Goal: Communication & Community: Participate in discussion

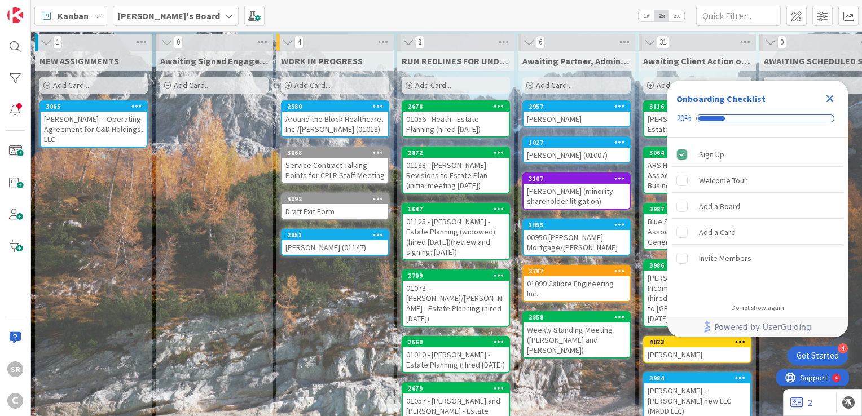
drag, startPoint x: 832, startPoint y: 96, endPoint x: 794, endPoint y: 104, distance: 39.0
click at [832, 96] on icon "Close Checklist" at bounding box center [829, 98] width 7 height 7
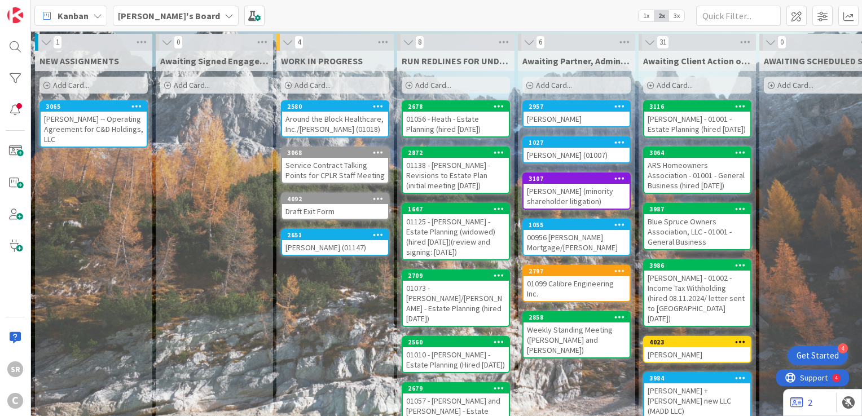
click at [694, 124] on div "[PERSON_NAME] - 01001 - Estate Planning (hired [DATE])" at bounding box center [697, 124] width 106 height 25
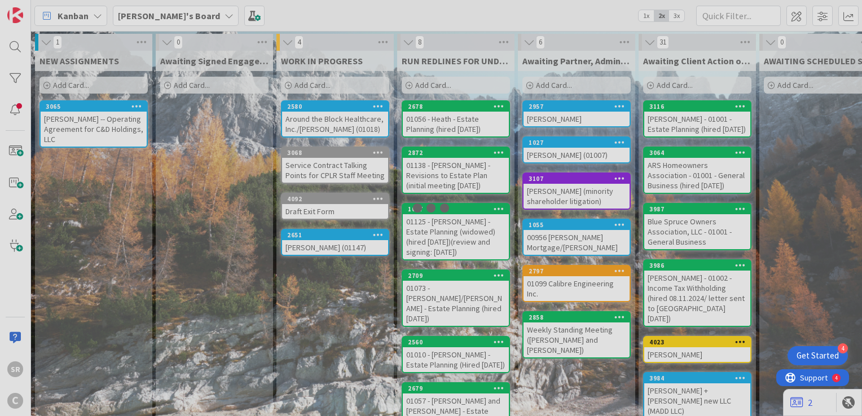
click at [694, 124] on div at bounding box center [431, 208] width 862 height 416
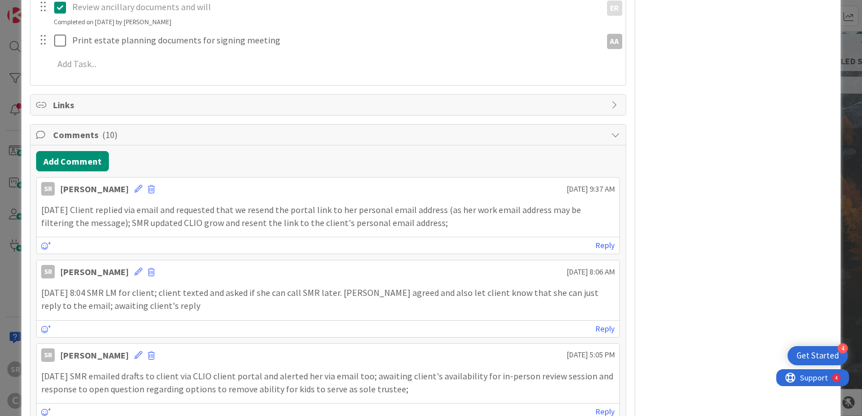
scroll to position [449, 0]
click at [78, 157] on button "Add Comment" at bounding box center [72, 161] width 73 height 20
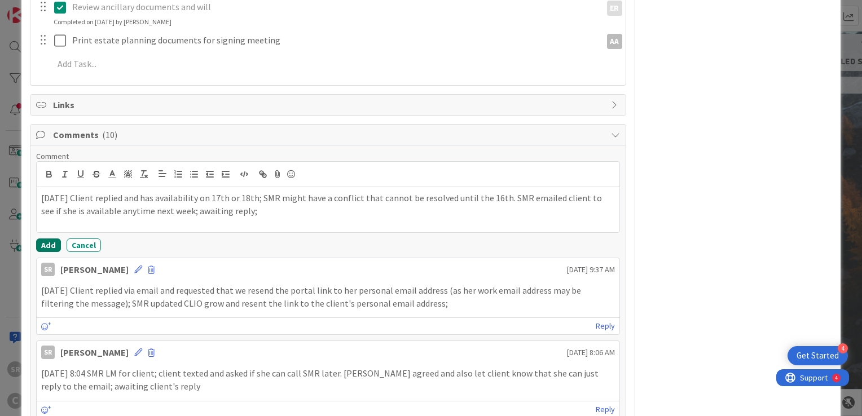
click at [50, 241] on button "Add" at bounding box center [48, 246] width 25 height 14
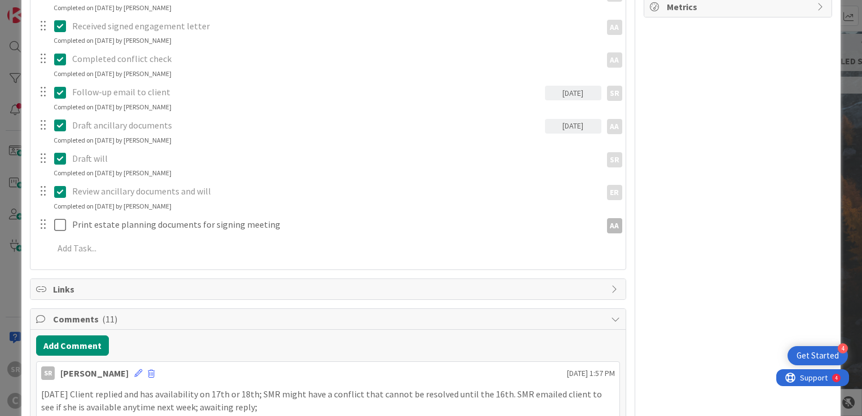
scroll to position [0, 0]
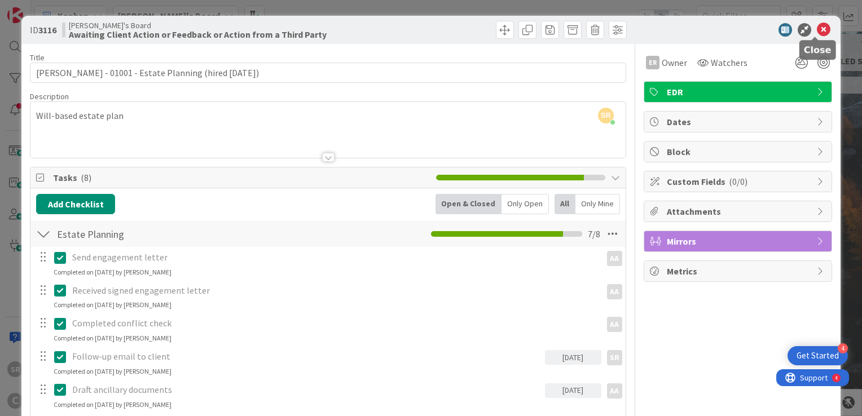
click at [817, 32] on icon at bounding box center [824, 30] width 14 height 14
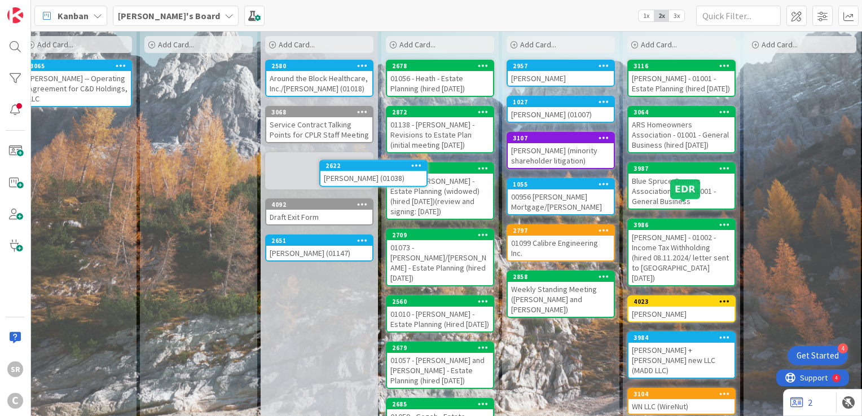
scroll to position [27, 16]
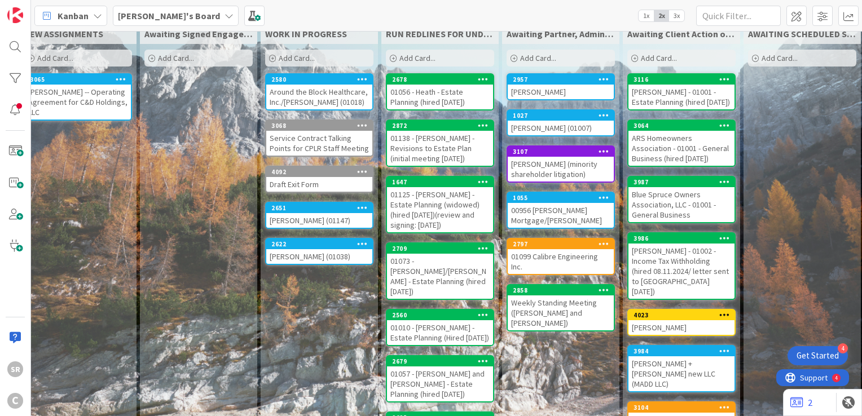
click at [296, 249] on div "[PERSON_NAME] (01038)" at bounding box center [319, 256] width 106 height 15
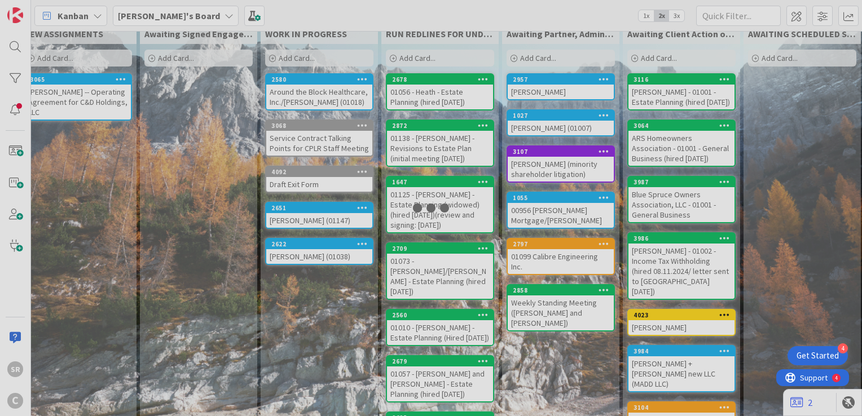
click at [296, 249] on div at bounding box center [431, 208] width 862 height 416
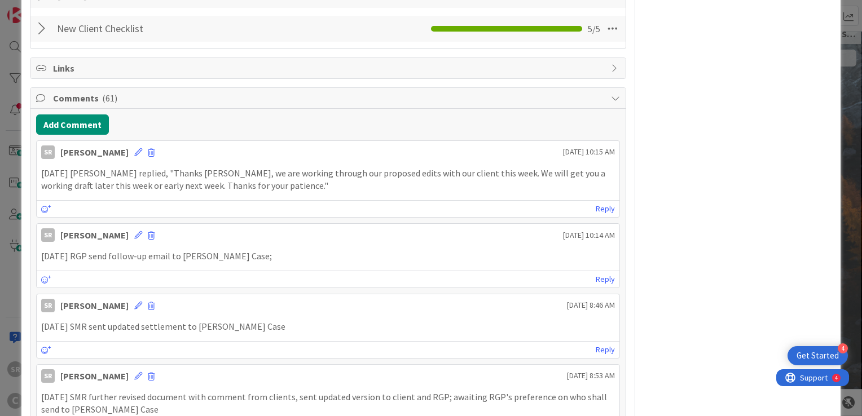
scroll to position [453, 0]
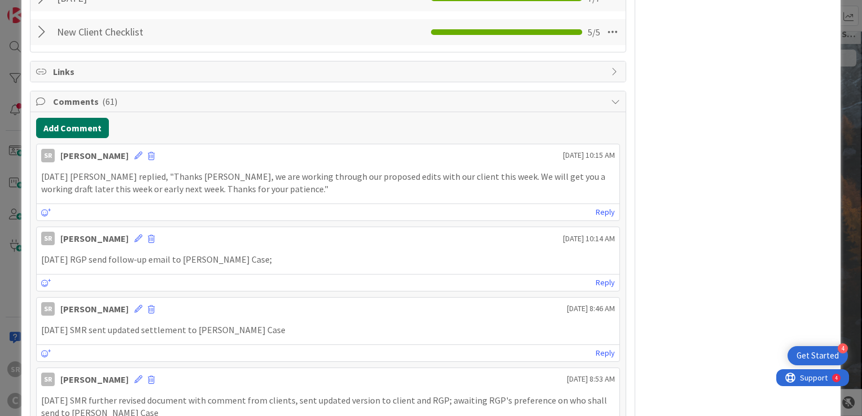
click at [59, 126] on button "Add Comment" at bounding box center [72, 128] width 73 height 20
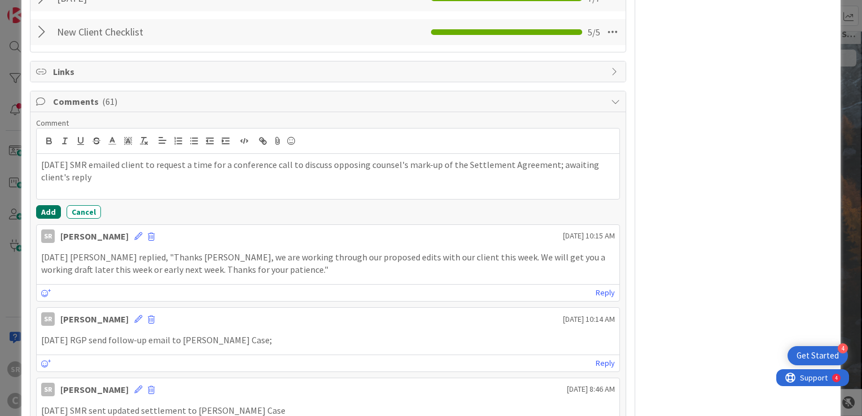
click at [47, 209] on button "Add" at bounding box center [48, 212] width 25 height 14
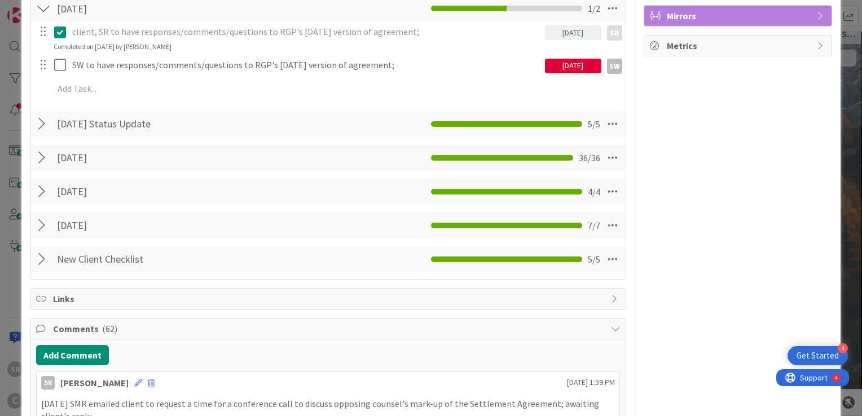
scroll to position [0, 0]
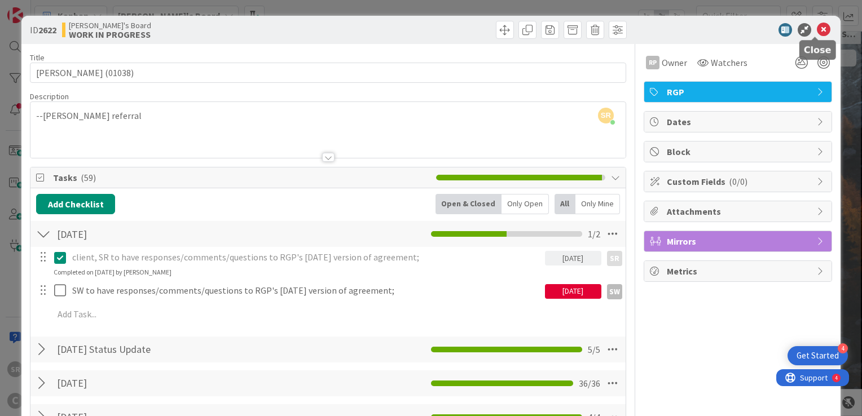
click at [818, 28] on icon at bounding box center [824, 30] width 14 height 14
